Goal: Use online tool/utility

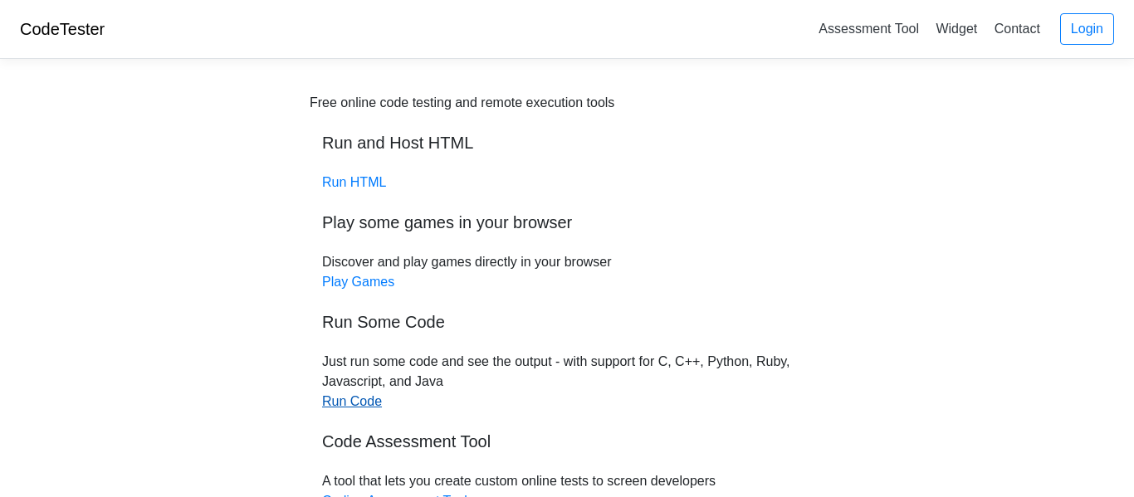
click at [371, 403] on link "Run Code" at bounding box center [352, 401] width 60 height 14
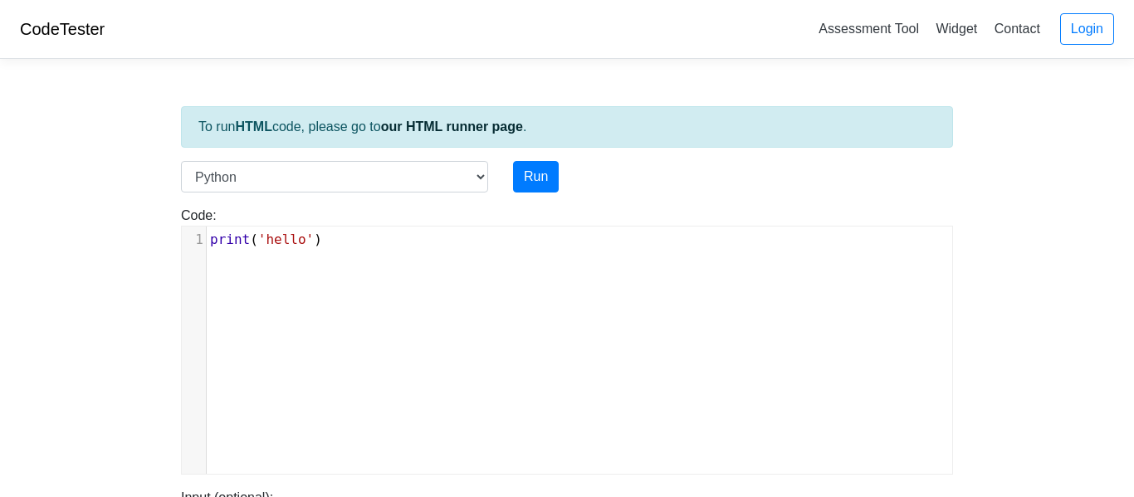
click at [355, 236] on pre "print ( 'hello' )" at bounding box center [579, 240] width 745 height 20
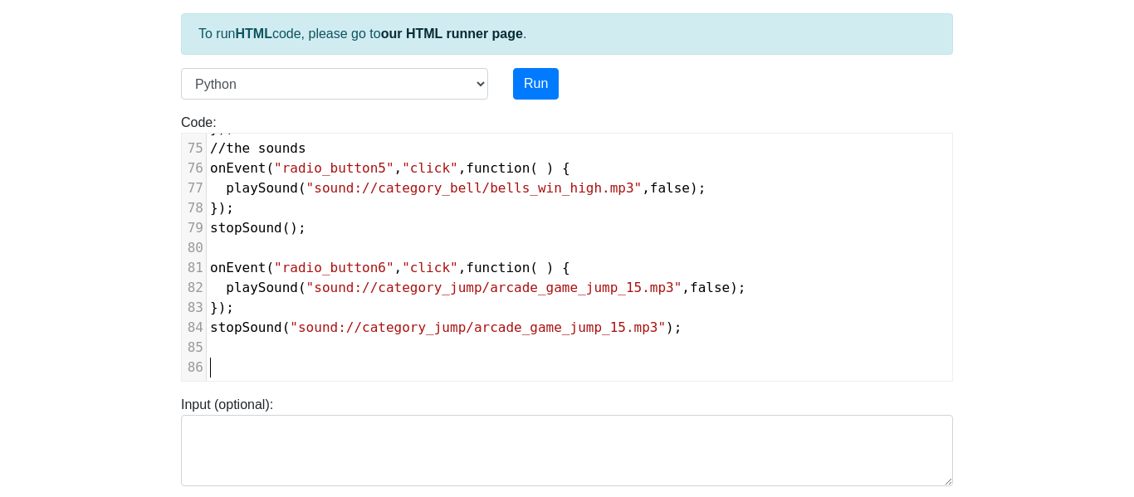
scroll to position [1452, 0]
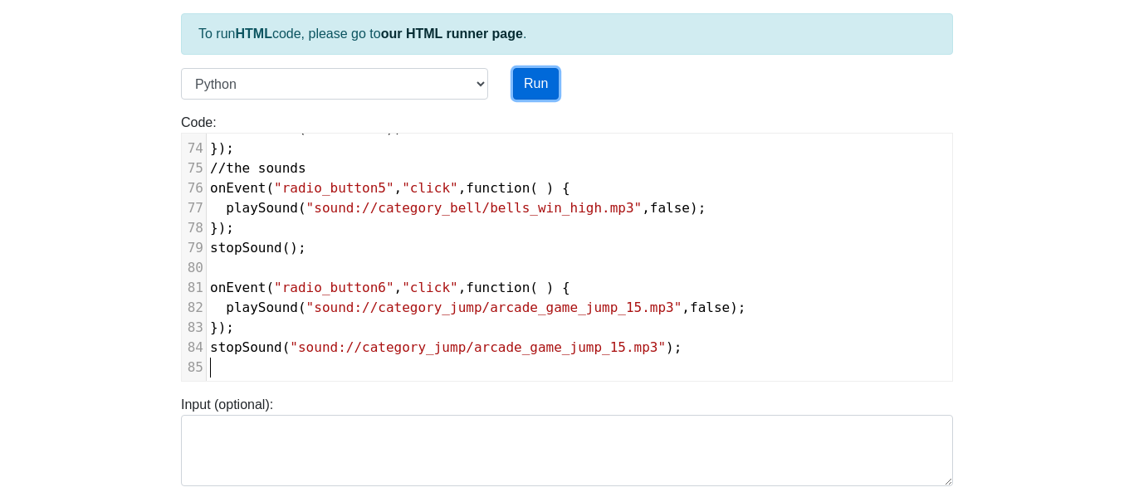
click at [530, 68] on button "Run" at bounding box center [536, 84] width 46 height 32
type input "[URL][DOMAIN_NAME]"
type textarea "Submission status: Runtime Error (NZEC) Stderr: File "script.py", line 1 //Brin…"
click at [554, 86] on button "Run" at bounding box center [536, 84] width 46 height 32
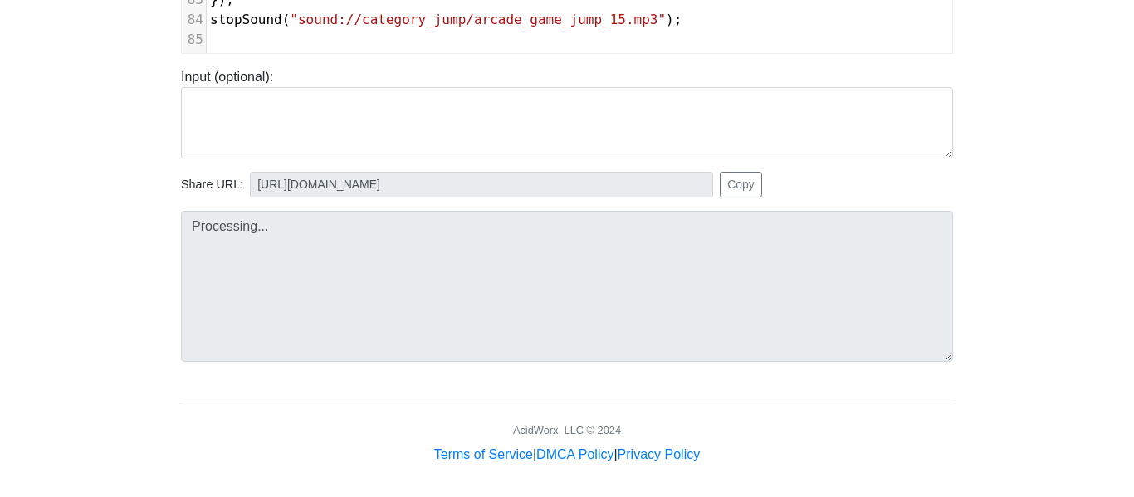
scroll to position [428, 0]
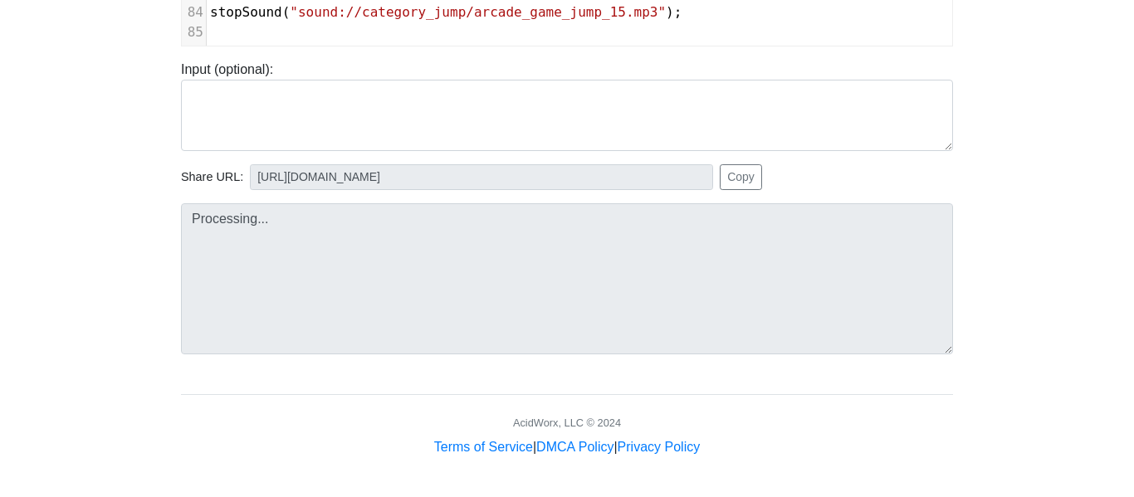
type input "[URL][DOMAIN_NAME]"
type textarea "Submission status: Runtime Error (NZEC) Stderr: File "script.py", line 1 //Brin…"
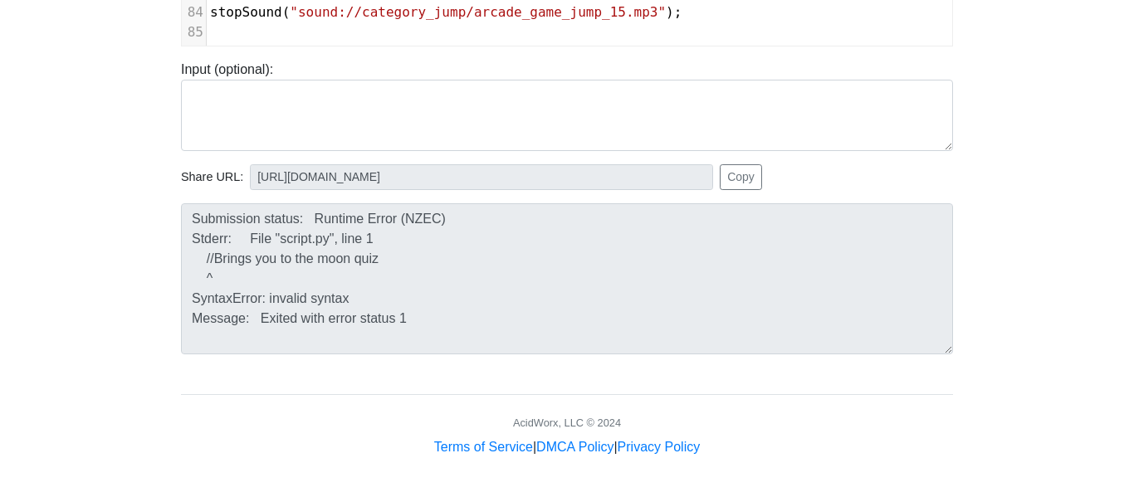
scroll to position [20, 0]
